Goal: Information Seeking & Learning: Learn about a topic

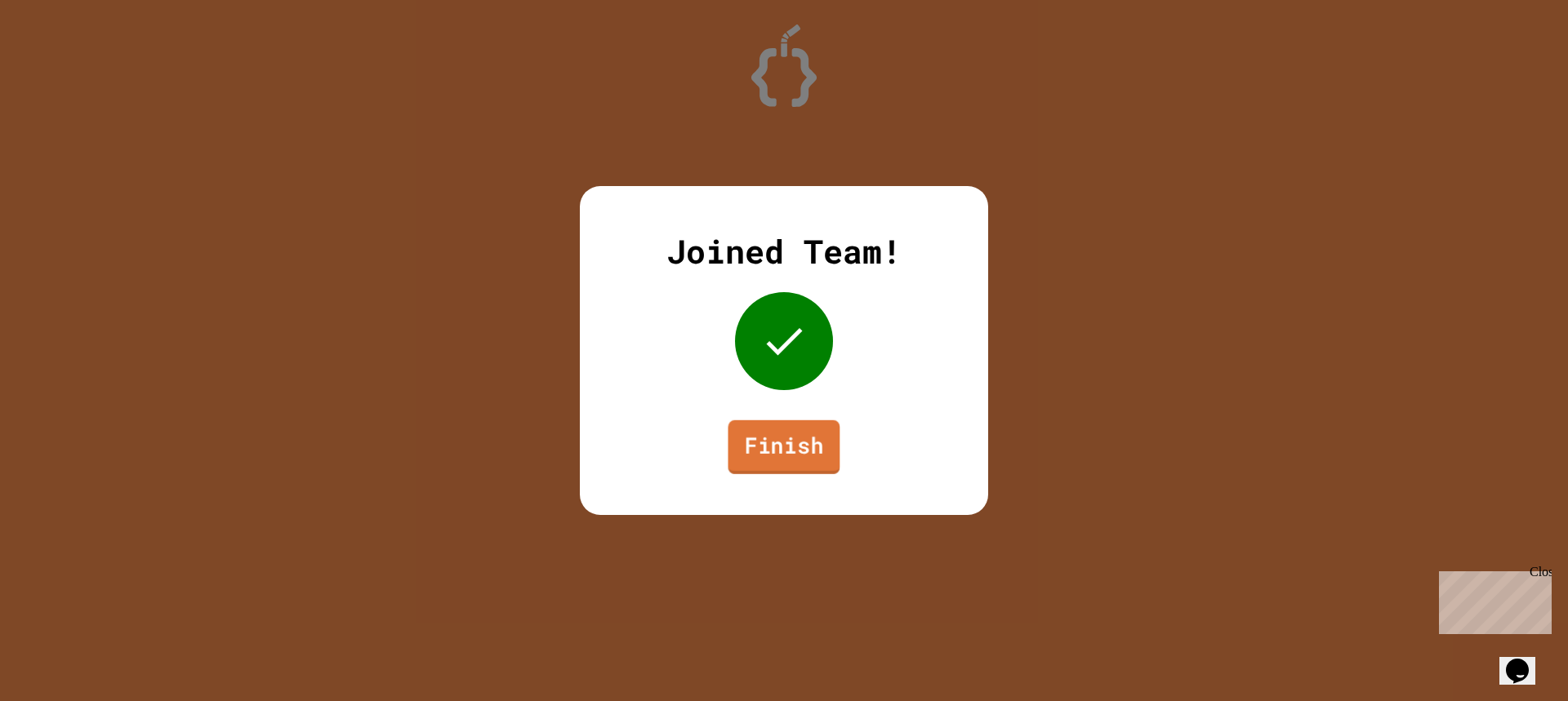
click at [769, 454] on link "Finish" at bounding box center [784, 447] width 111 height 54
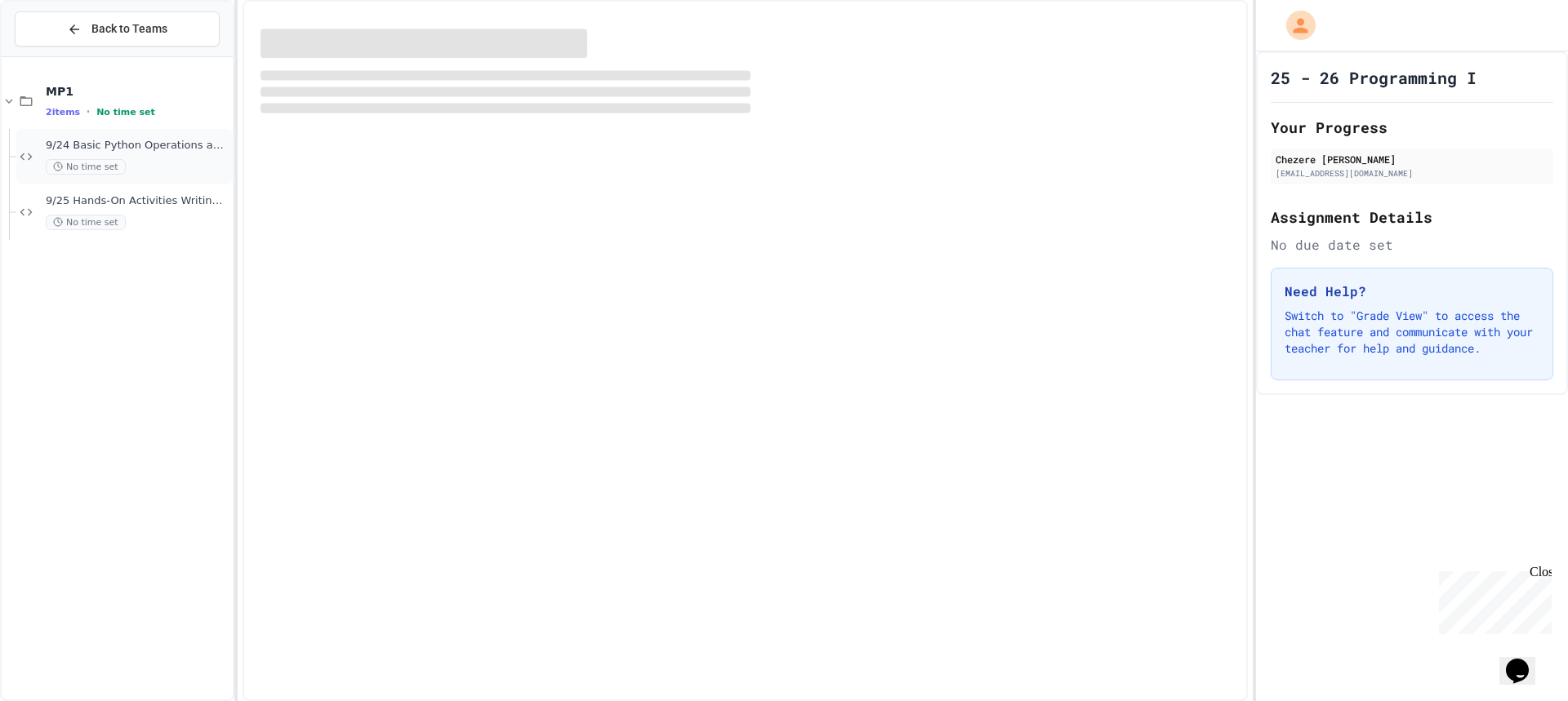
click at [162, 147] on span "9/24 Basic Python Operations and Functions" at bounding box center [137, 146] width 183 height 14
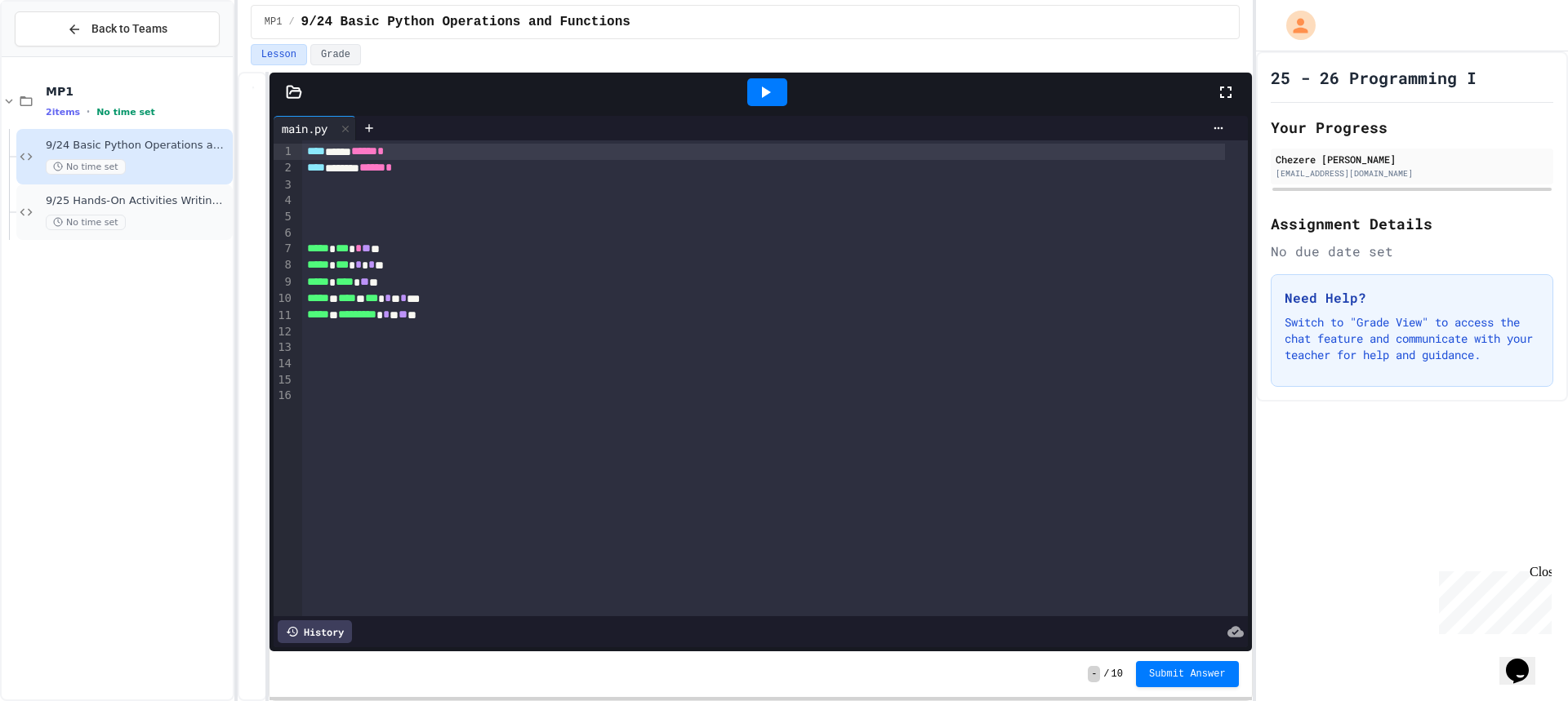
click at [205, 201] on span "9/25 Hands-On Activities Writing Python Expressions" at bounding box center [137, 201] width 183 height 14
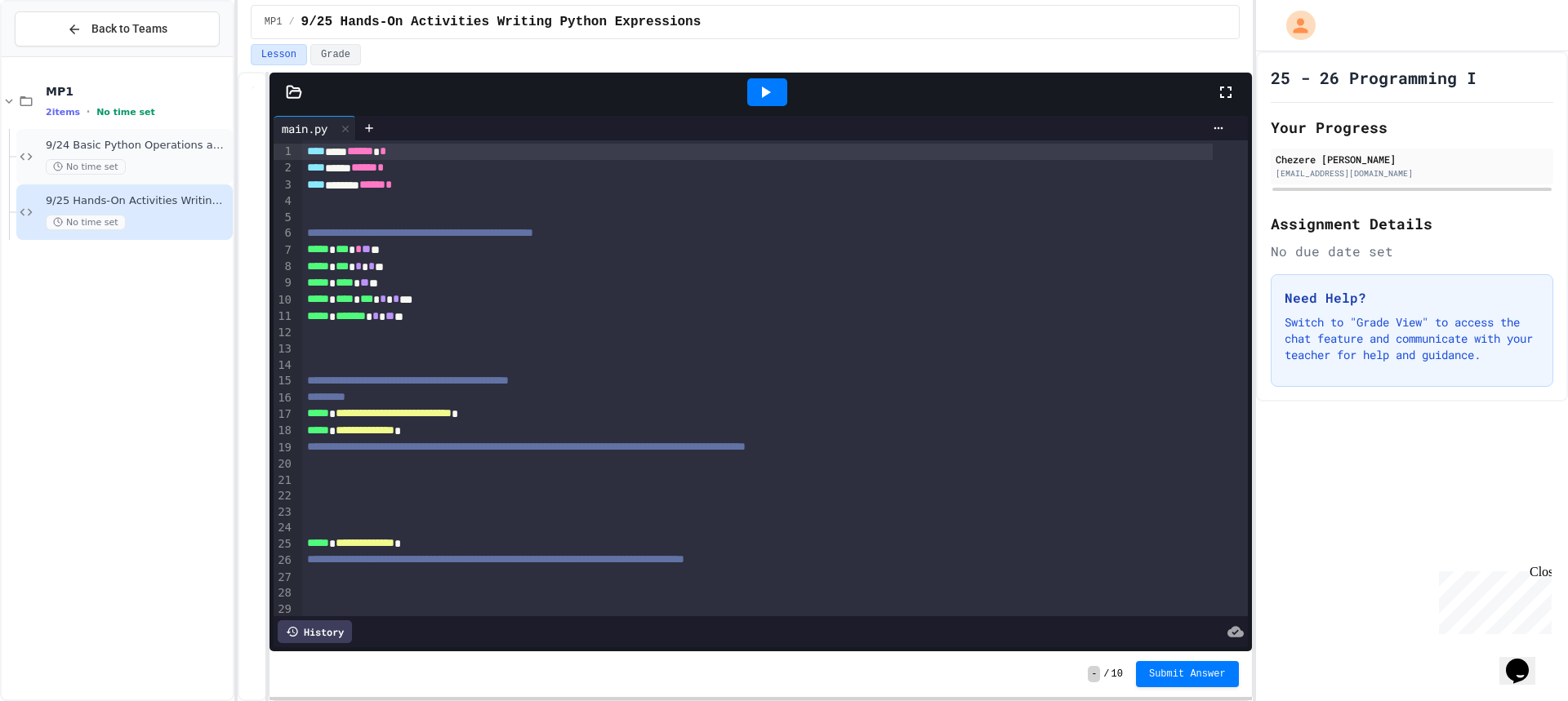
click at [146, 145] on span "9/24 Basic Python Operations and Functions" at bounding box center [137, 146] width 183 height 14
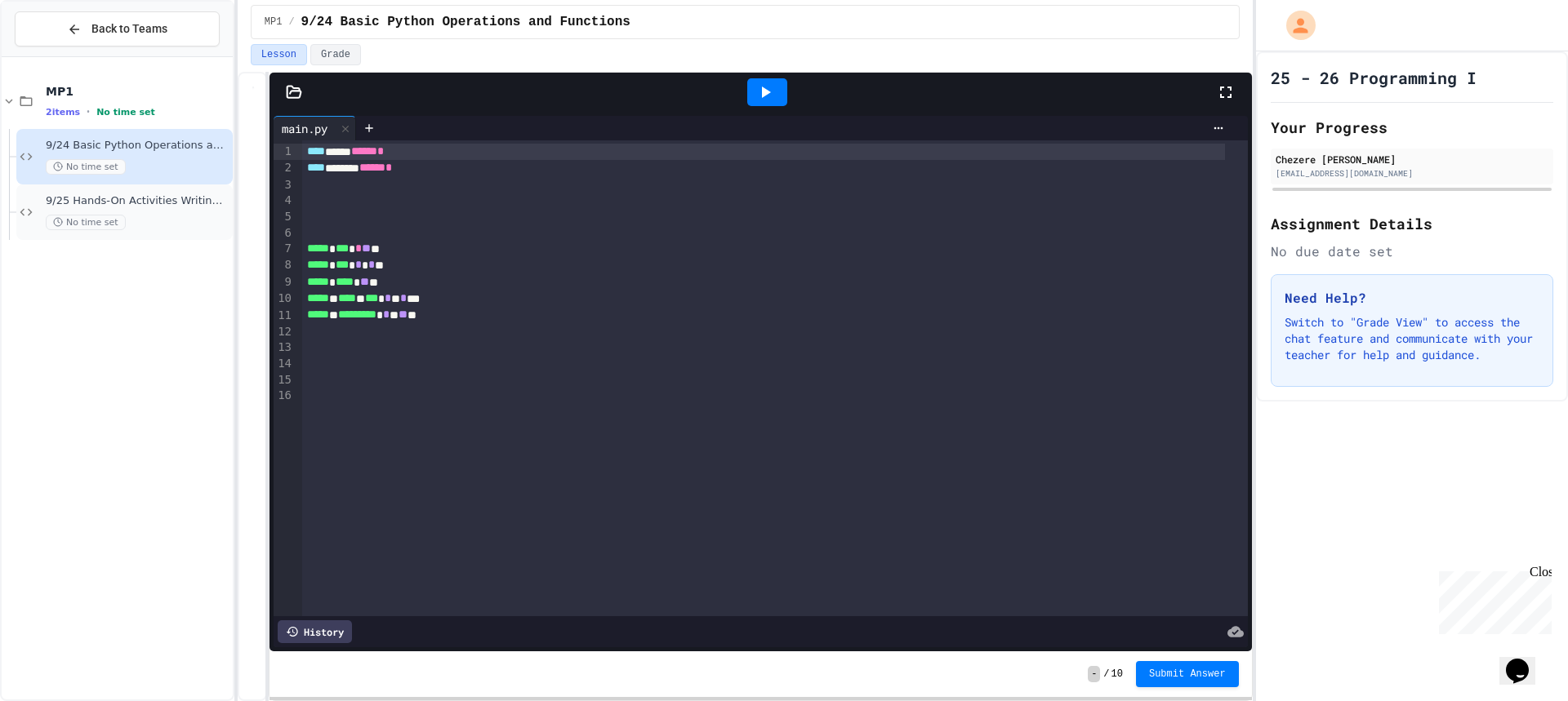
click at [162, 206] on span "9/25 Hands-On Activities Writing Python Expressions" at bounding box center [137, 201] width 183 height 14
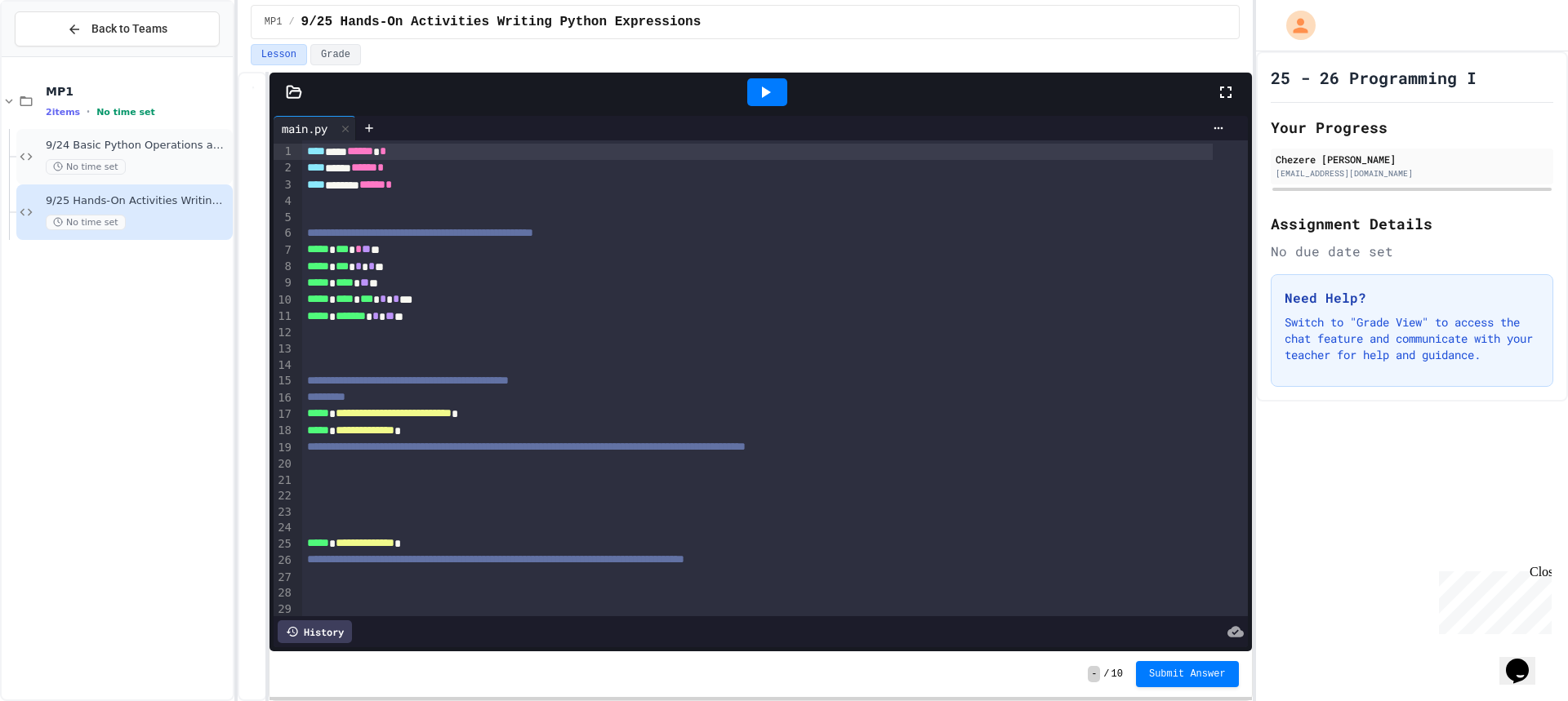
click at [188, 159] on div "No time set" at bounding box center [137, 167] width 183 height 16
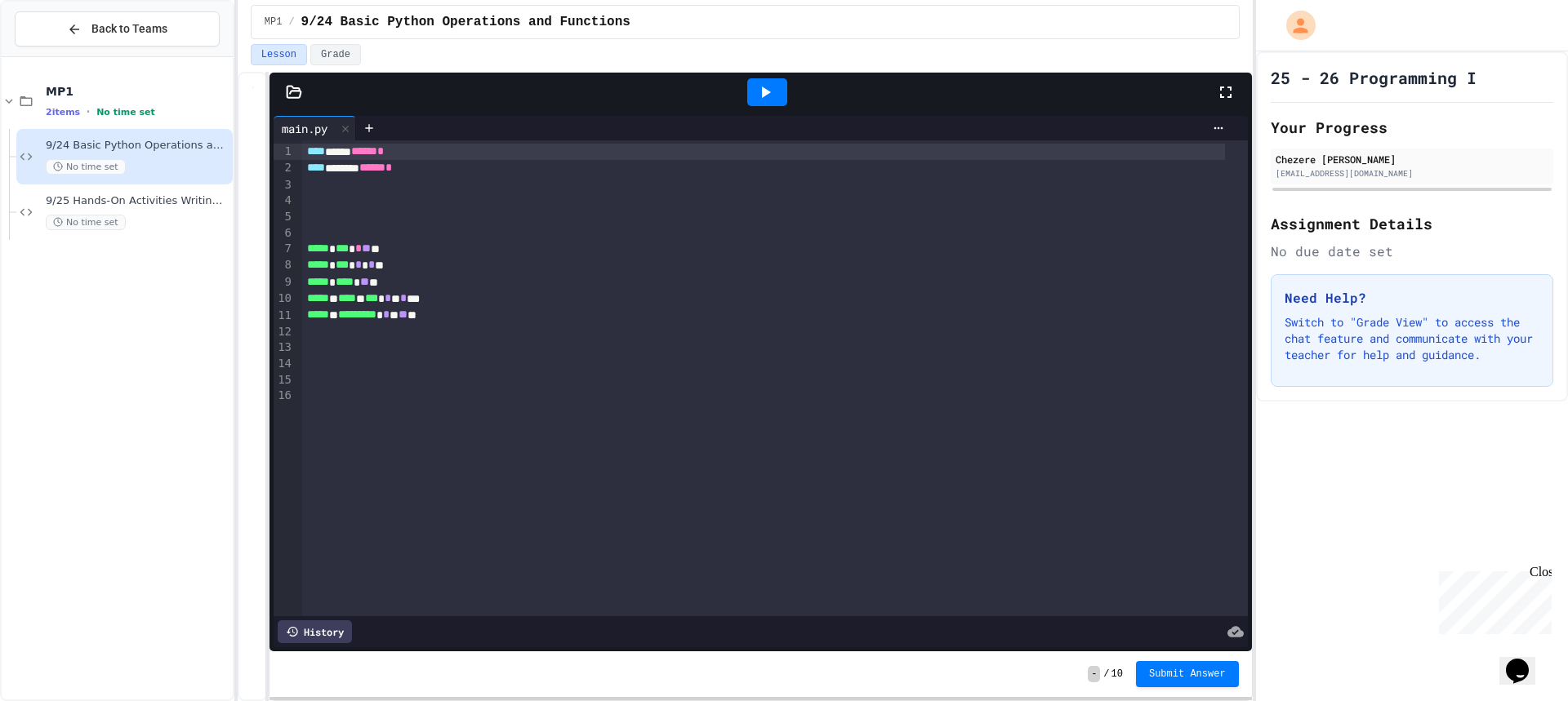
click at [489, 237] on div at bounding box center [774, 232] width 945 height 17
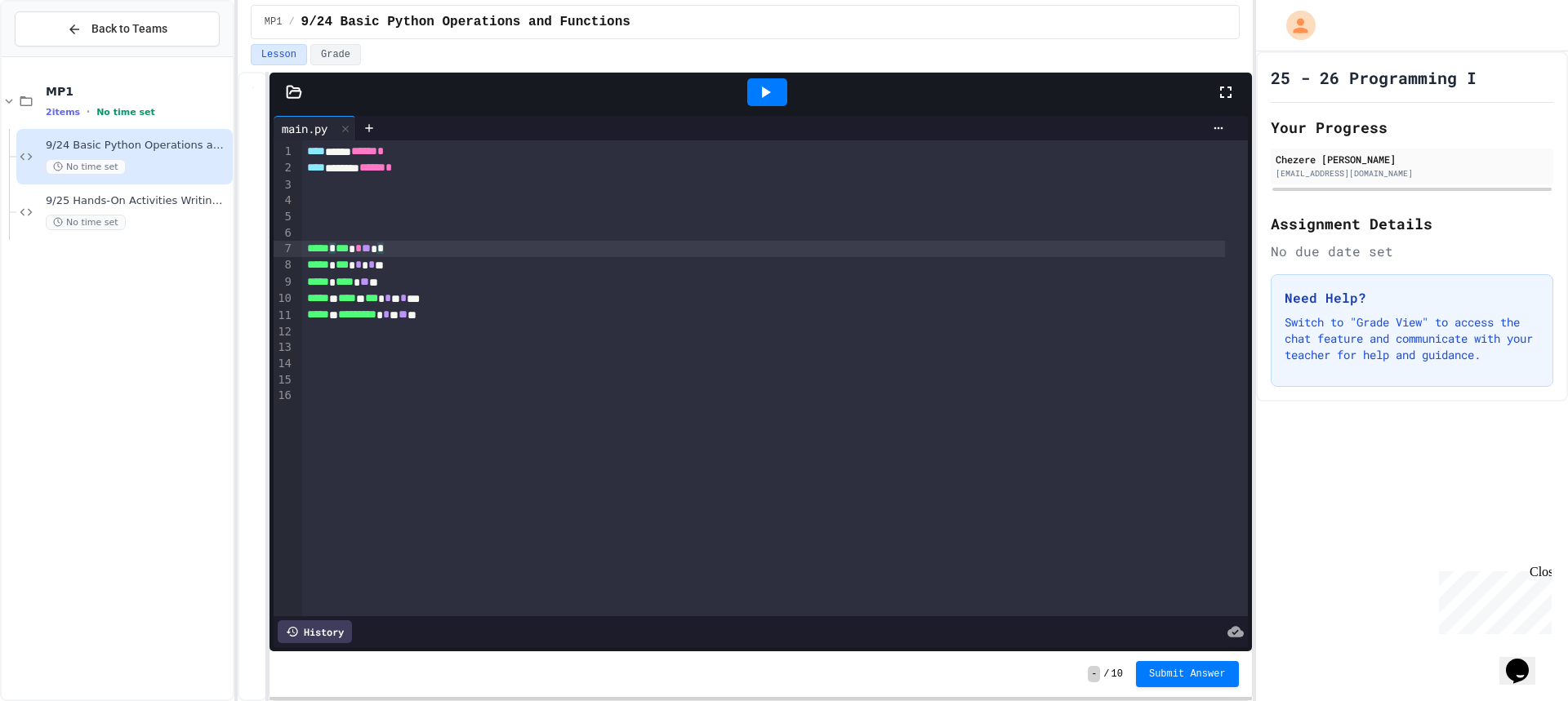
click at [487, 247] on div "***** * *** * * ** * *" at bounding box center [763, 248] width 922 height 17
